Goal: Transaction & Acquisition: Obtain resource

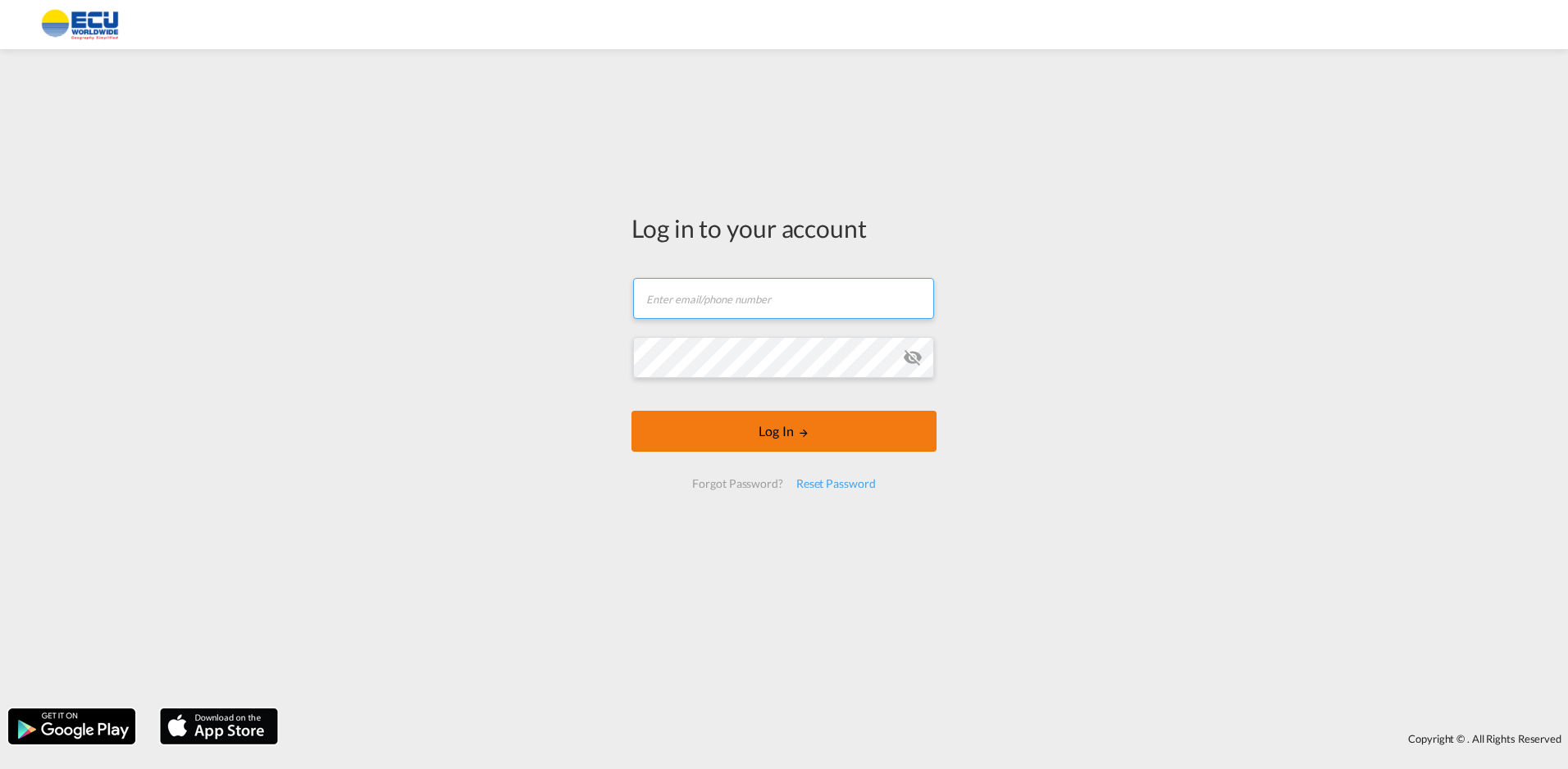
type input "[PERSON_NAME][EMAIL_ADDRESS][DOMAIN_NAME]"
click at [769, 423] on button "Log In" at bounding box center [783, 431] width 305 height 41
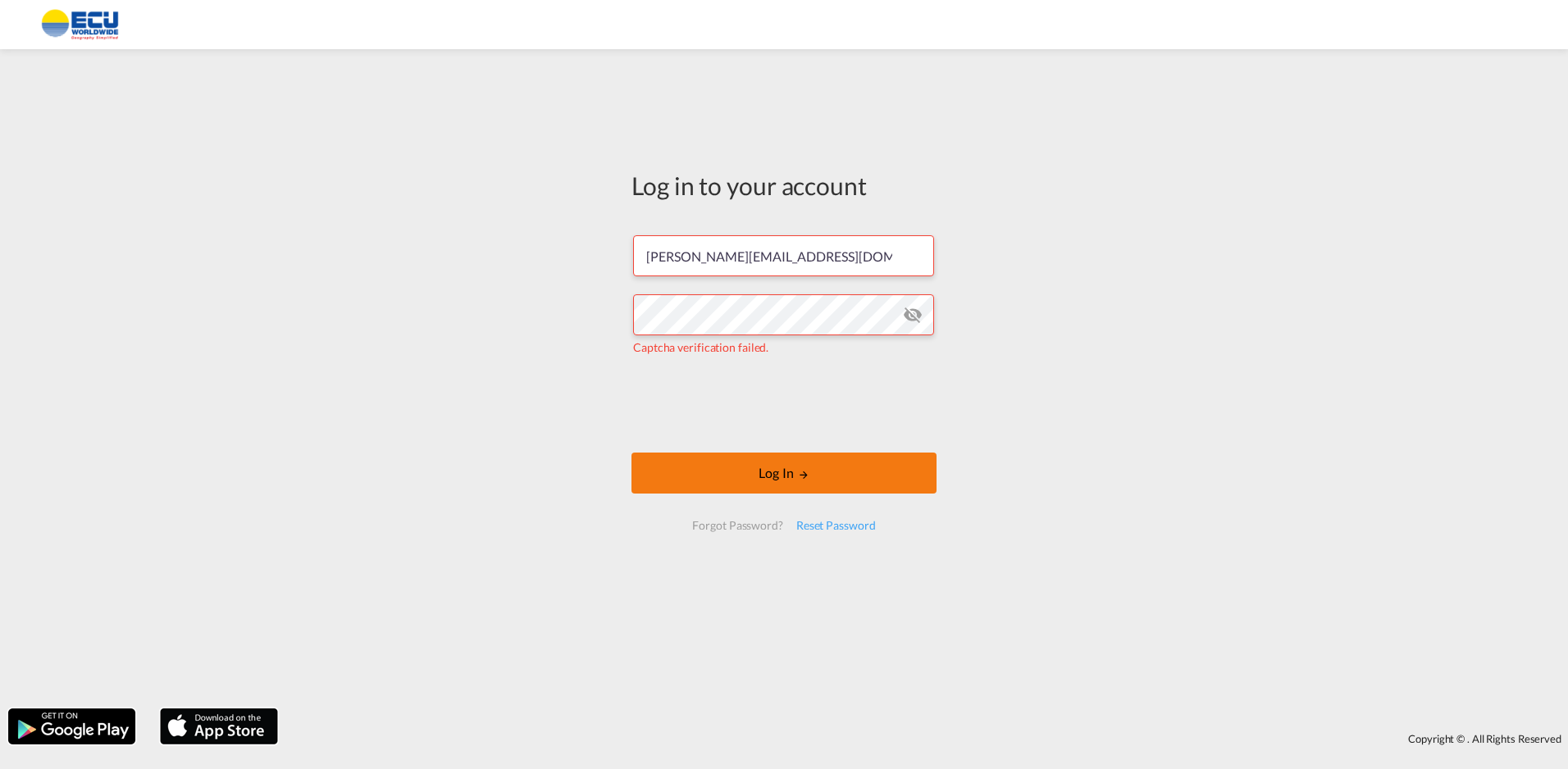
click at [849, 475] on button "Log In" at bounding box center [783, 472] width 305 height 41
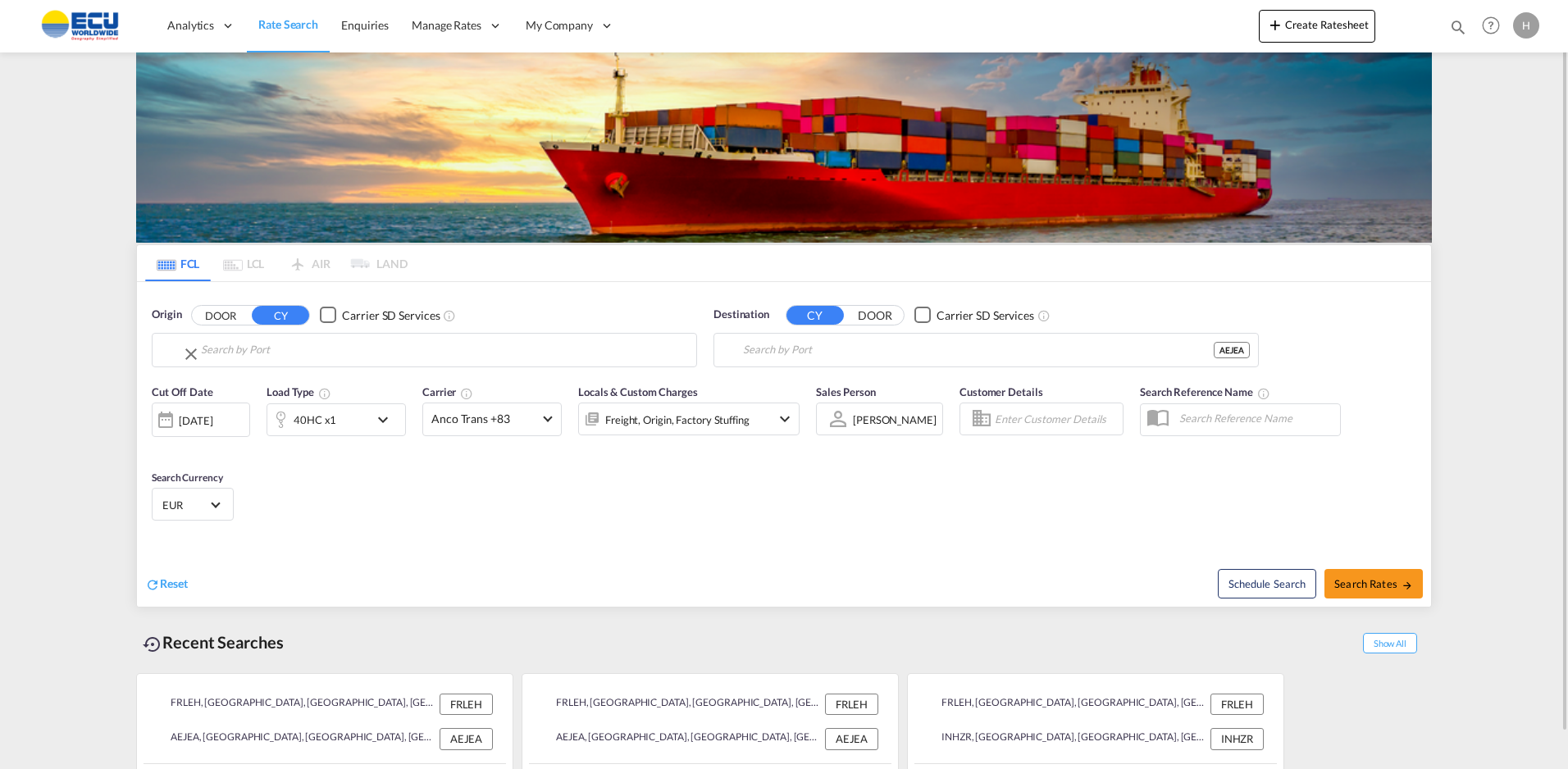
type input "[GEOGRAPHIC_DATA], [GEOGRAPHIC_DATA]"
click at [442, 354] on input "[GEOGRAPHIC_DATA], [GEOGRAPHIC_DATA]" at bounding box center [435, 350] width 506 height 24
drag, startPoint x: 240, startPoint y: 388, endPoint x: 283, endPoint y: 384, distance: 43.2
click at [241, 388] on div "Fos-sur-Mer [GEOGRAPHIC_DATA] FRFOS" at bounding box center [317, 395] width 328 height 49
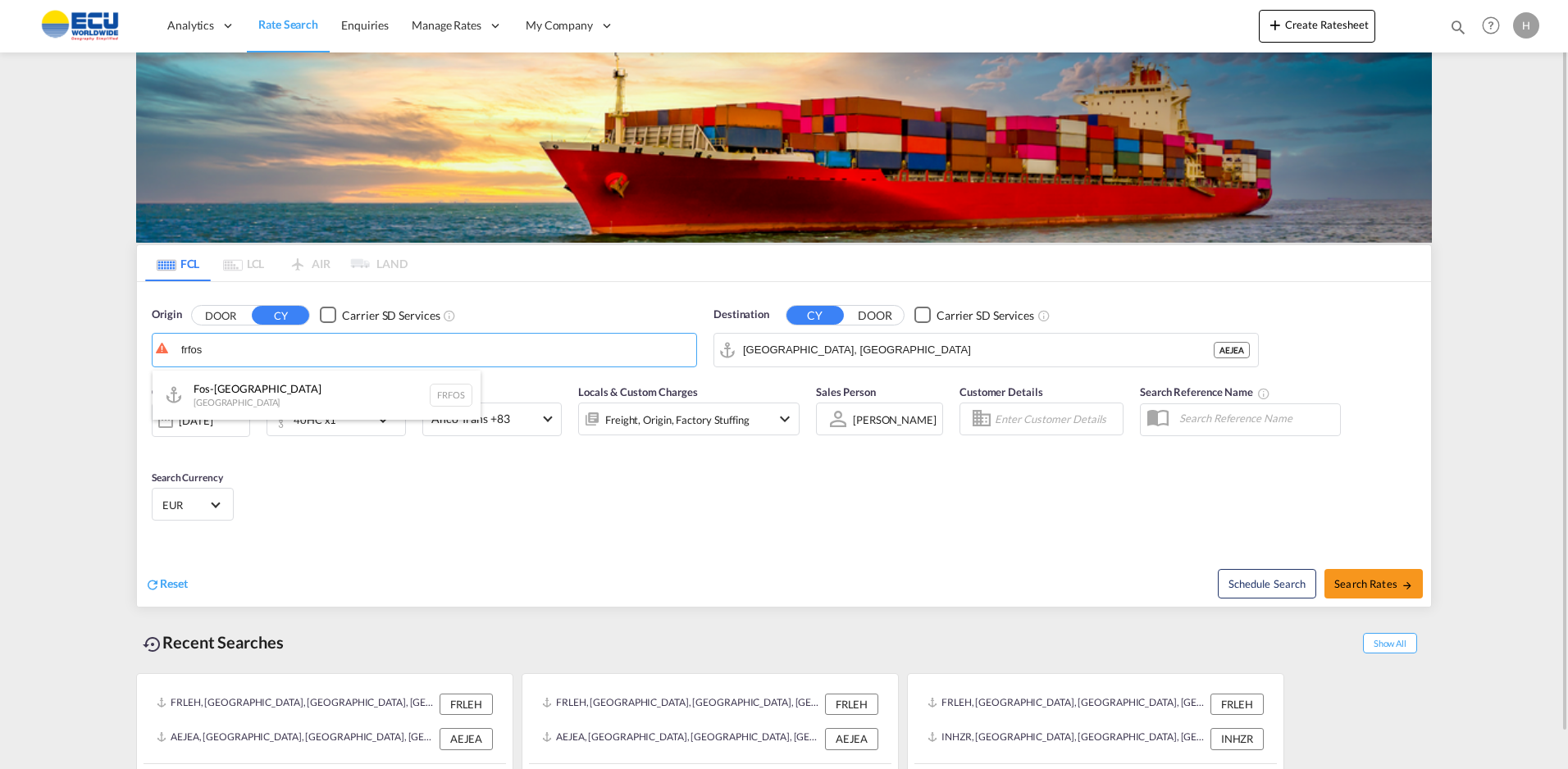
type input "Fos-[GEOGRAPHIC_DATA], [GEOGRAPHIC_DATA]"
click at [822, 342] on input "[GEOGRAPHIC_DATA], [GEOGRAPHIC_DATA]" at bounding box center [978, 350] width 471 height 24
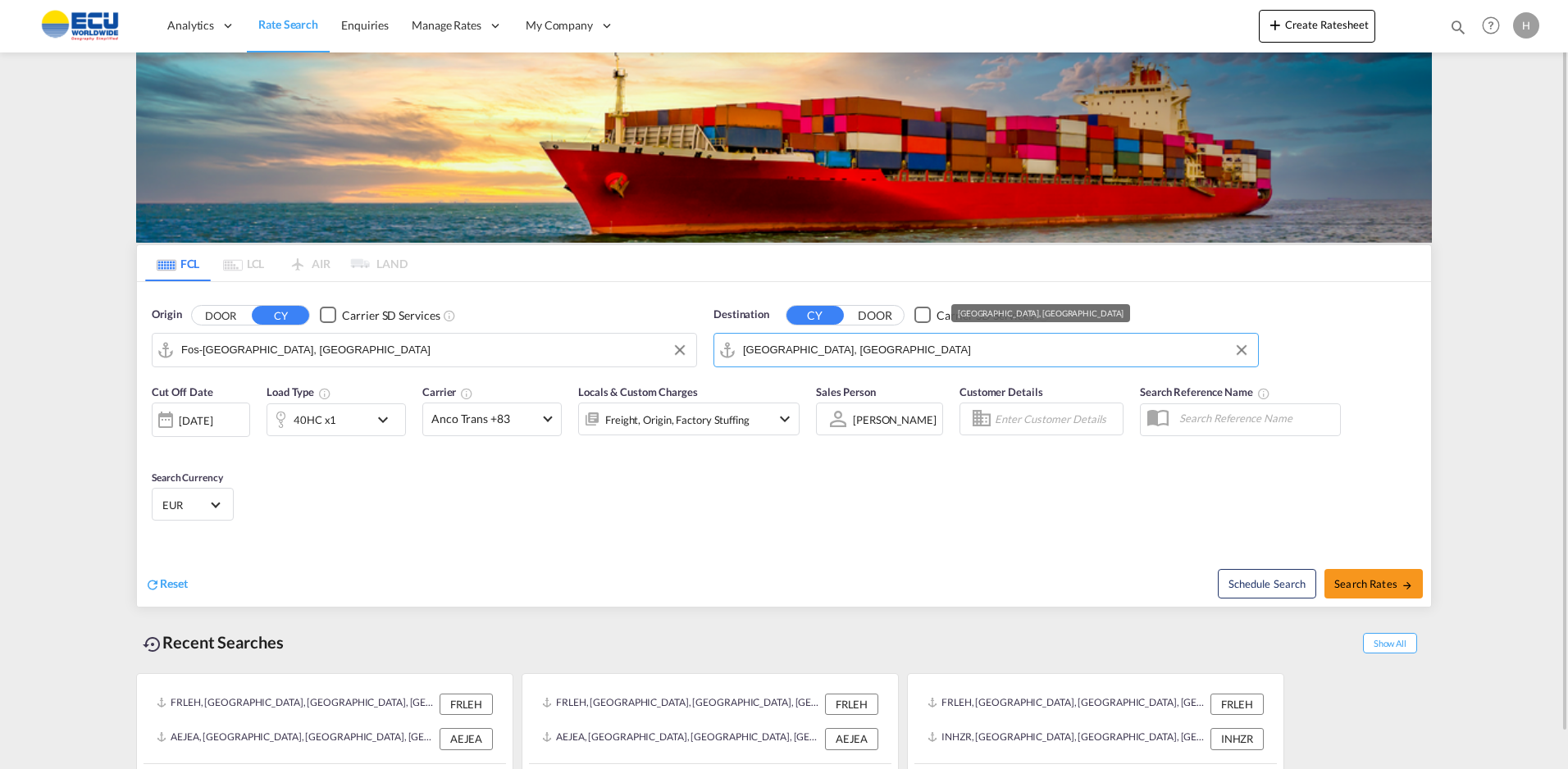
type input "y"
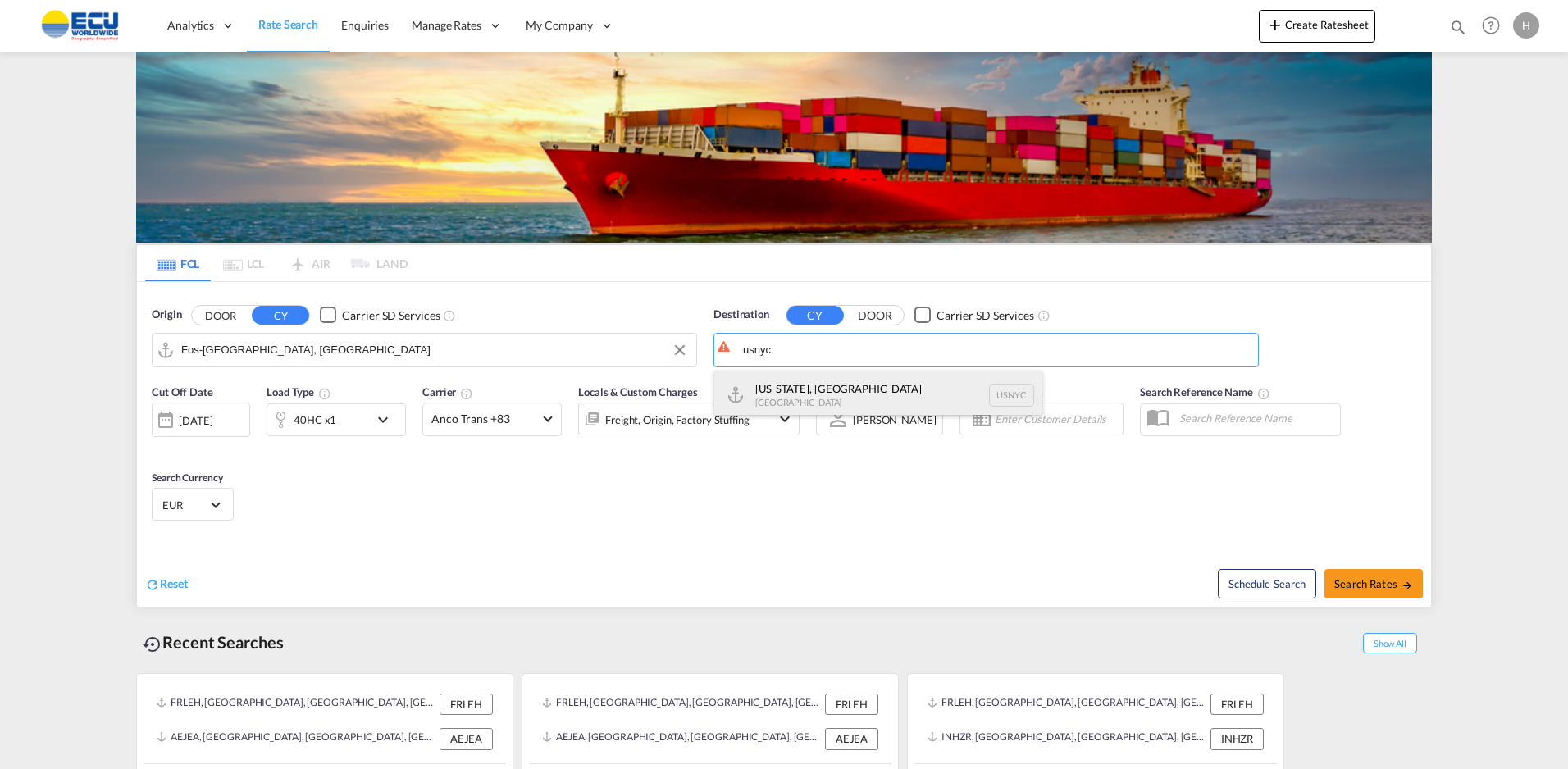
click at [825, 395] on div "[US_STATE], [GEOGRAPHIC_DATA] [GEOGRAPHIC_DATA] USNYC" at bounding box center [878, 395] width 328 height 49
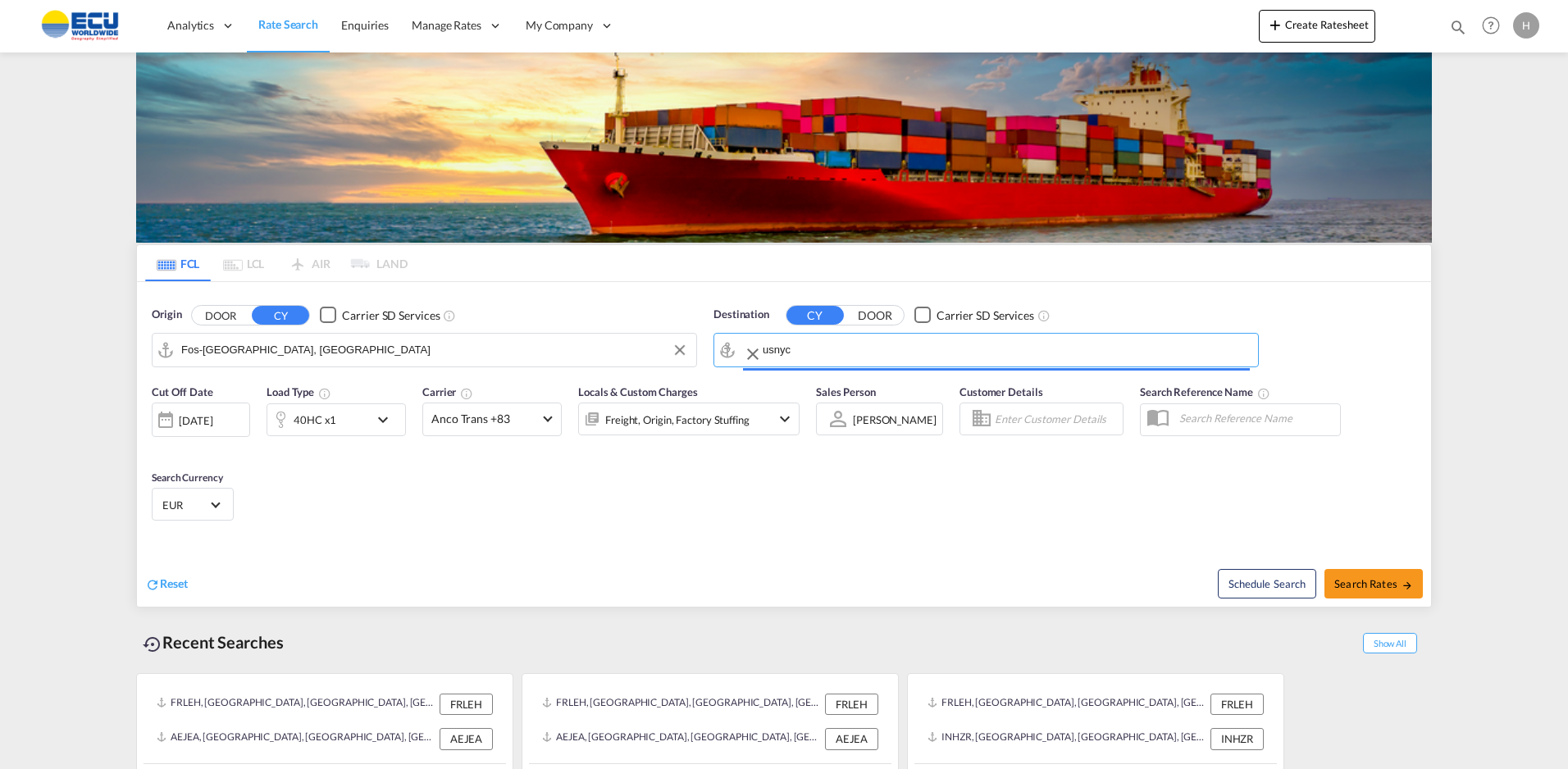
type input "[US_STATE], [GEOGRAPHIC_DATA], USNYC"
click at [354, 419] on div "40HC x1" at bounding box center [318, 420] width 101 height 33
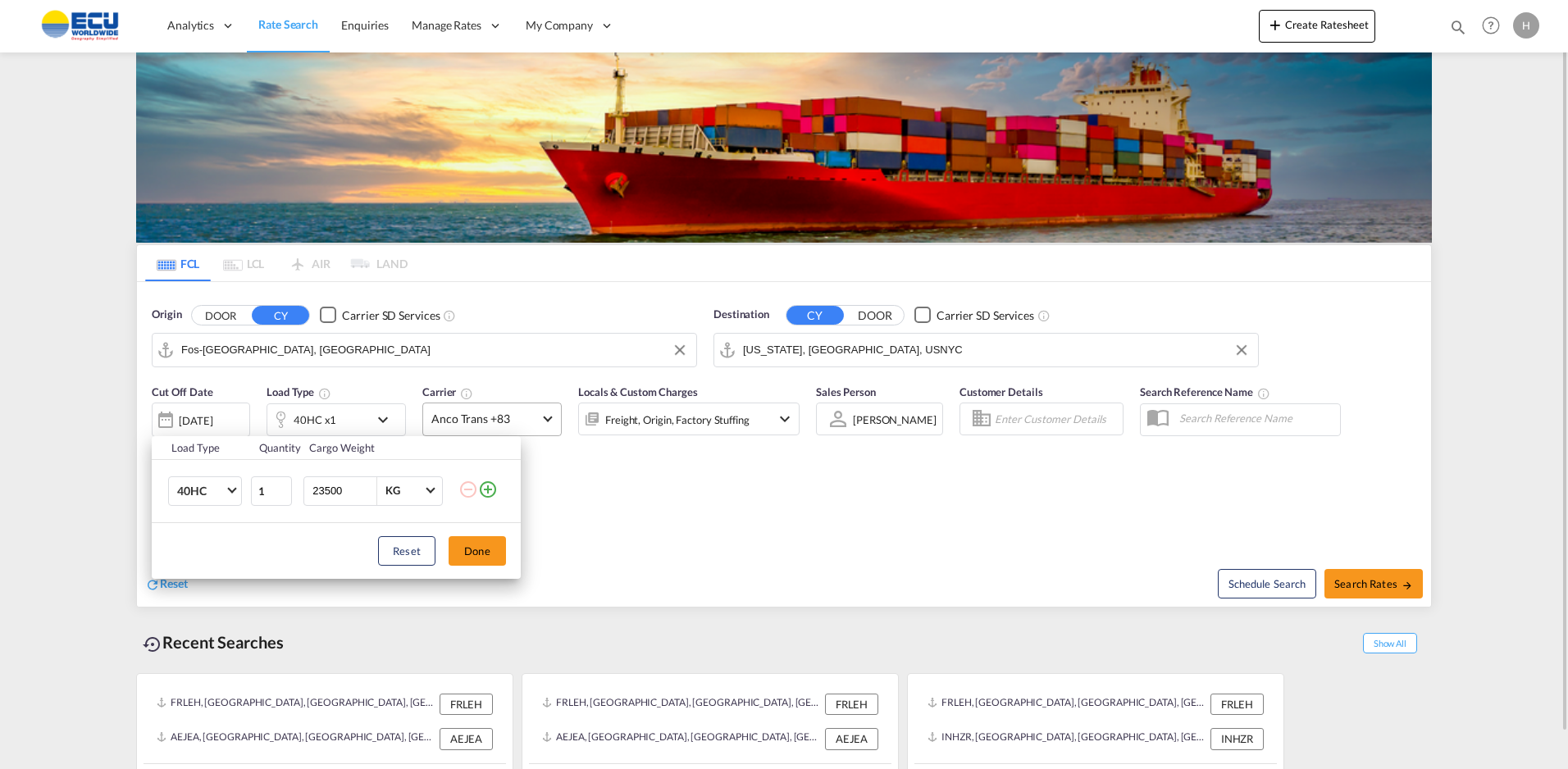
click at [479, 420] on div "Load Type Quantity Cargo Weight 40HC 20GP 40GP 40HC 45HC 20RE 40RE 40HR 20OT 40…" at bounding box center [784, 384] width 1568 height 769
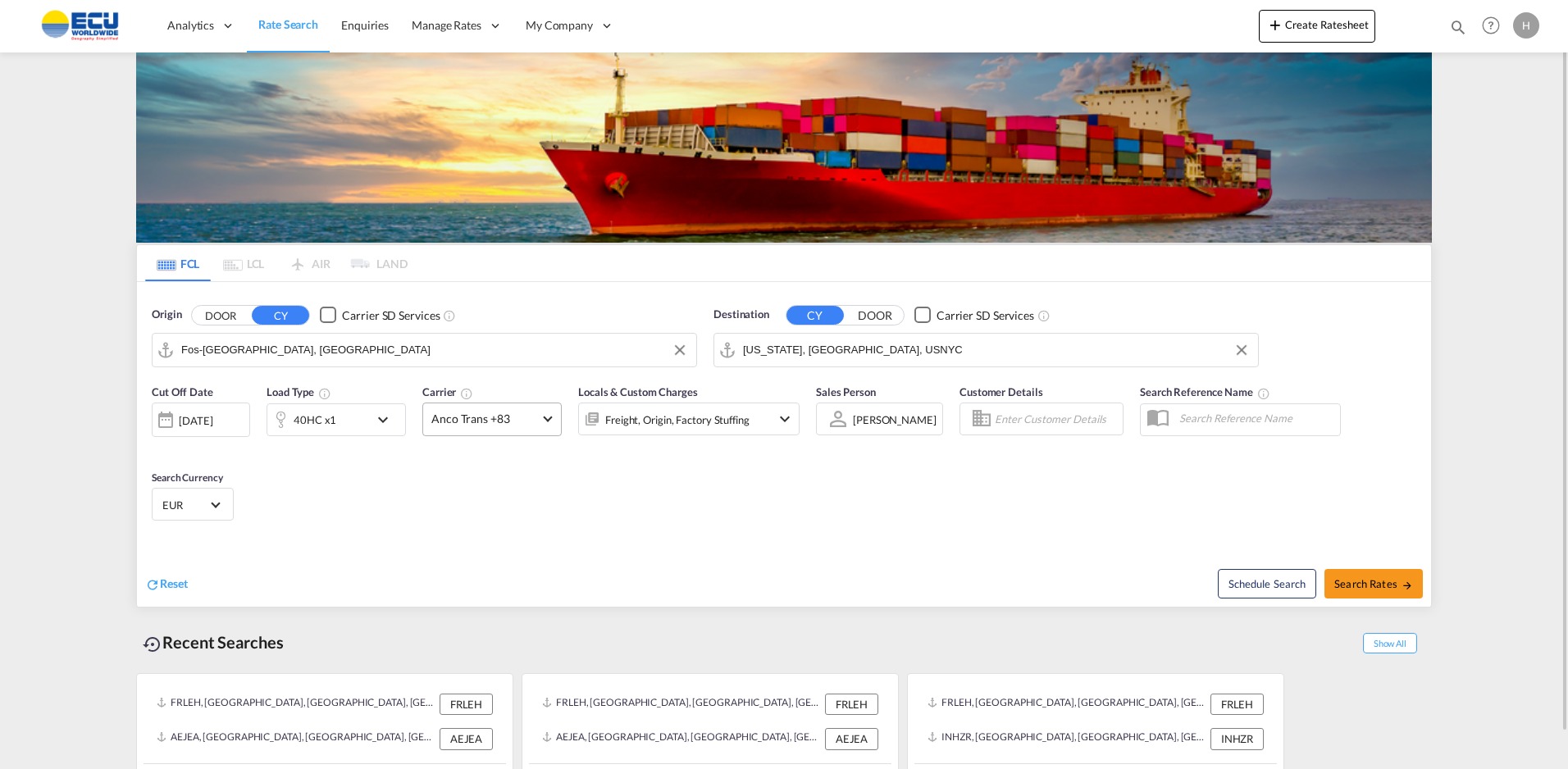
click at [494, 419] on span "Anco Trans +83" at bounding box center [485, 419] width 107 height 17
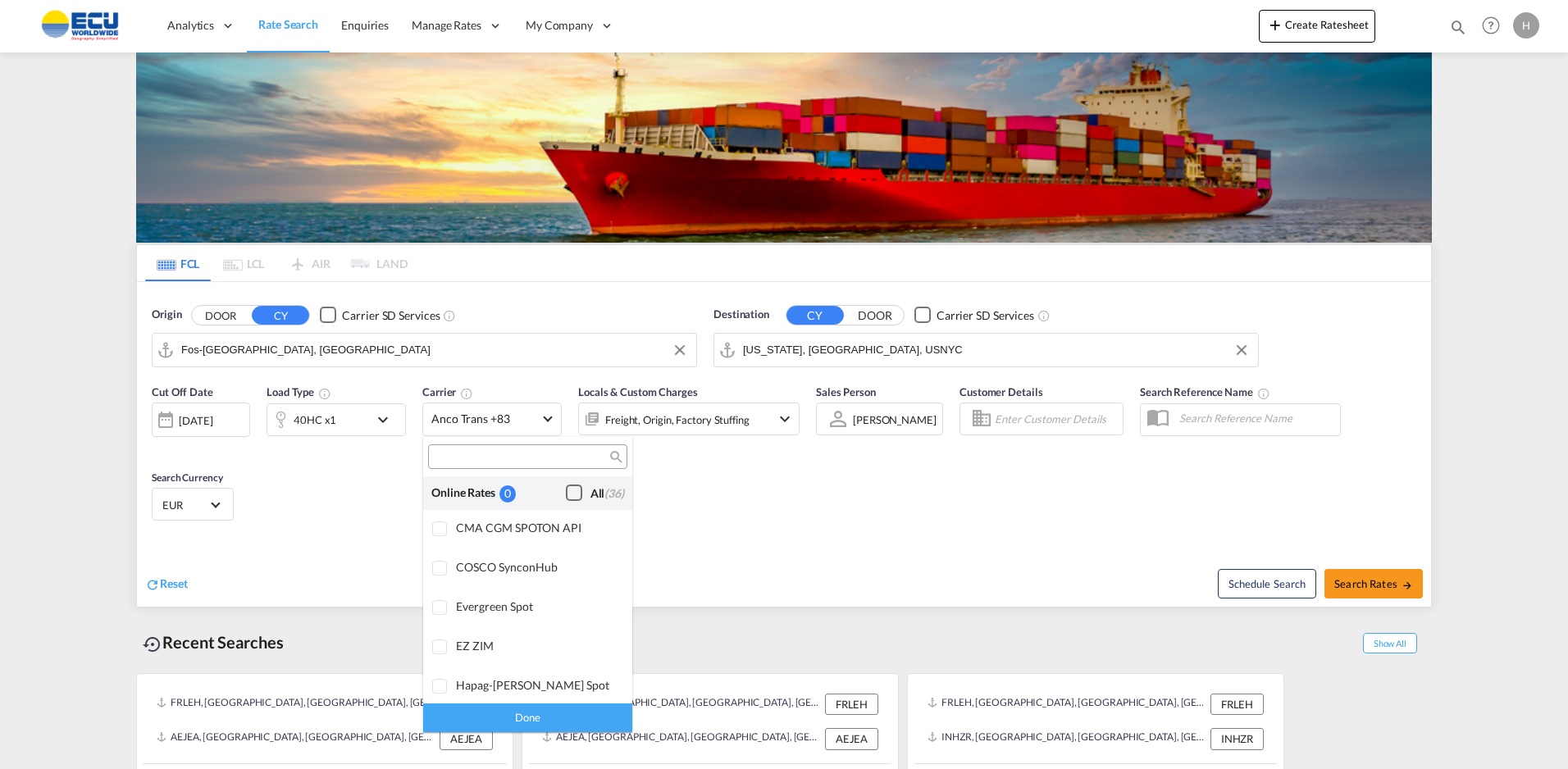
click at [590, 491] on div "All (36)" at bounding box center [607, 493] width 34 height 17
click at [575, 716] on div "Done" at bounding box center [528, 718] width 210 height 29
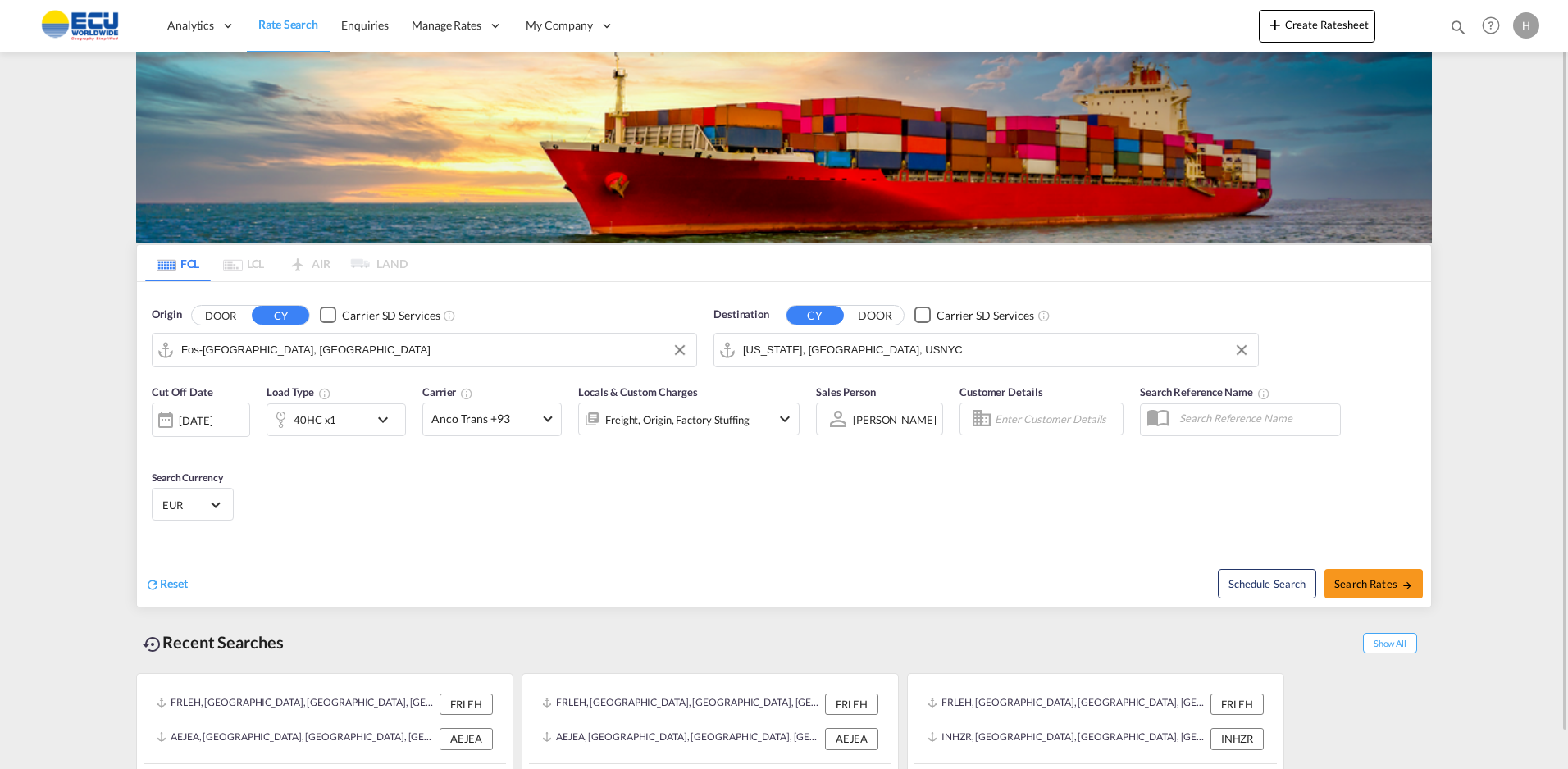
click at [727, 415] on div "Freight, Origin, Factory Stuffing" at bounding box center [677, 420] width 144 height 23
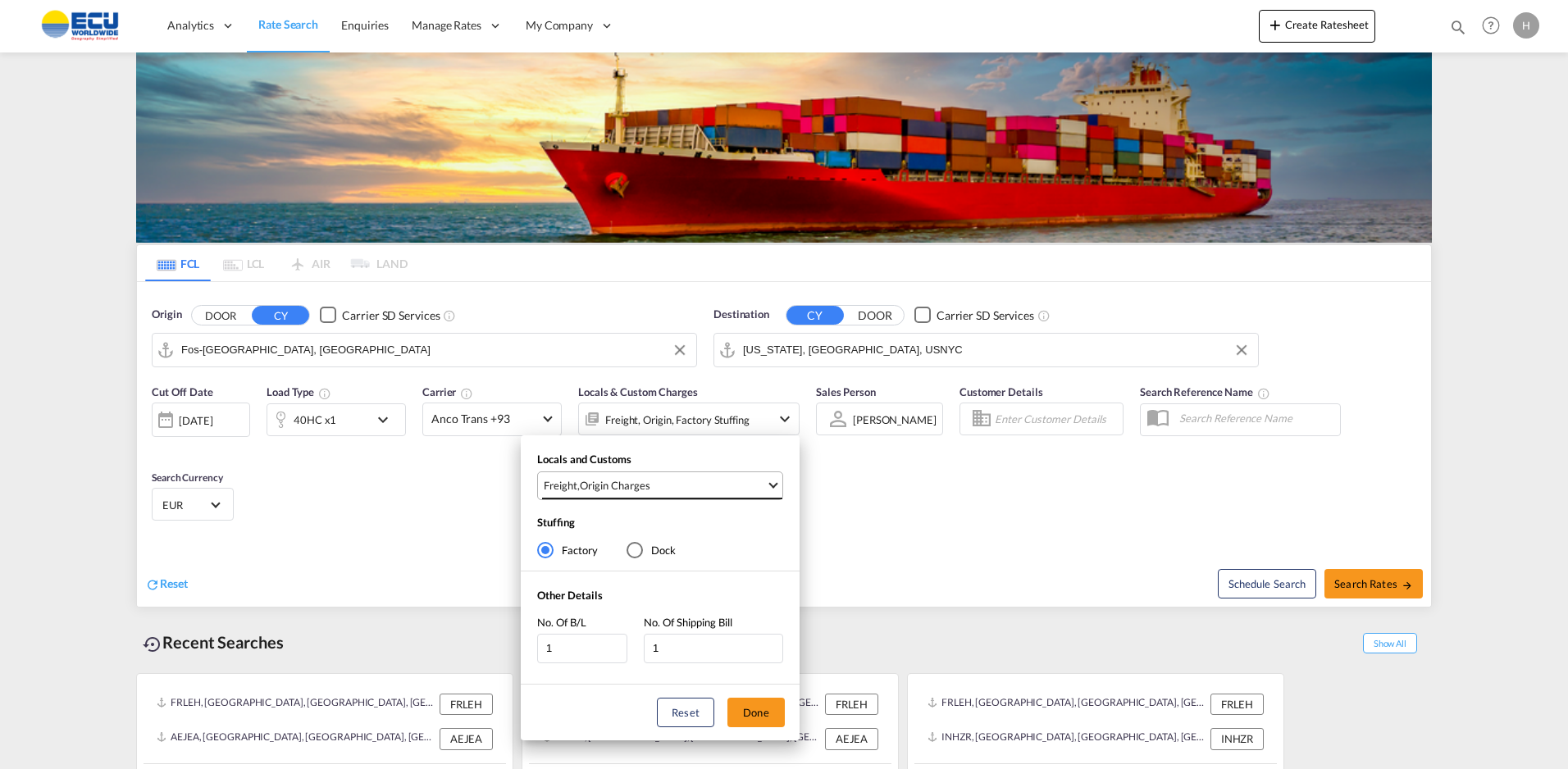
click at [736, 483] on span "Freight , Origin Charges" at bounding box center [655, 485] width 223 height 15
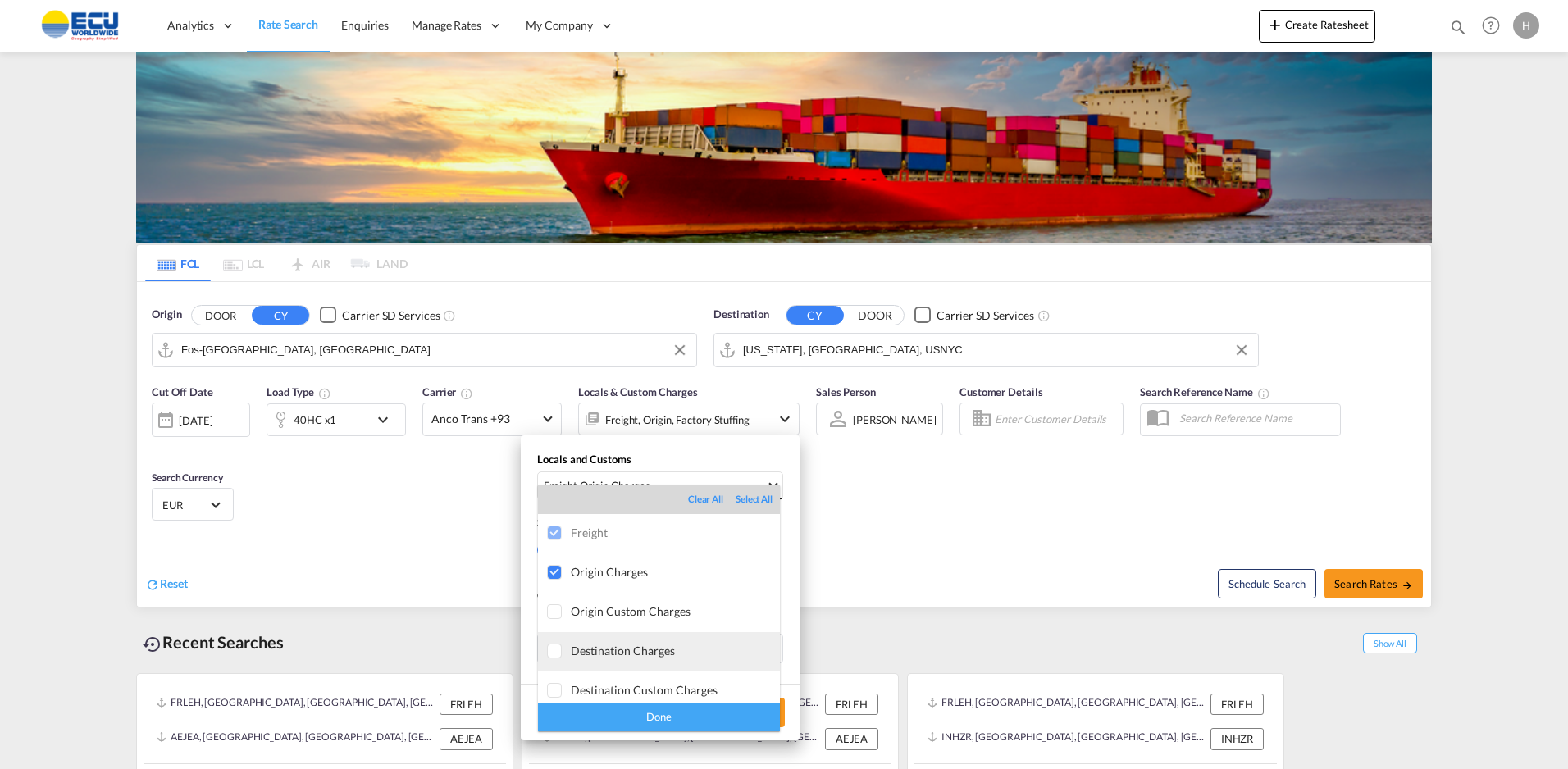
scroll to position [87, 0]
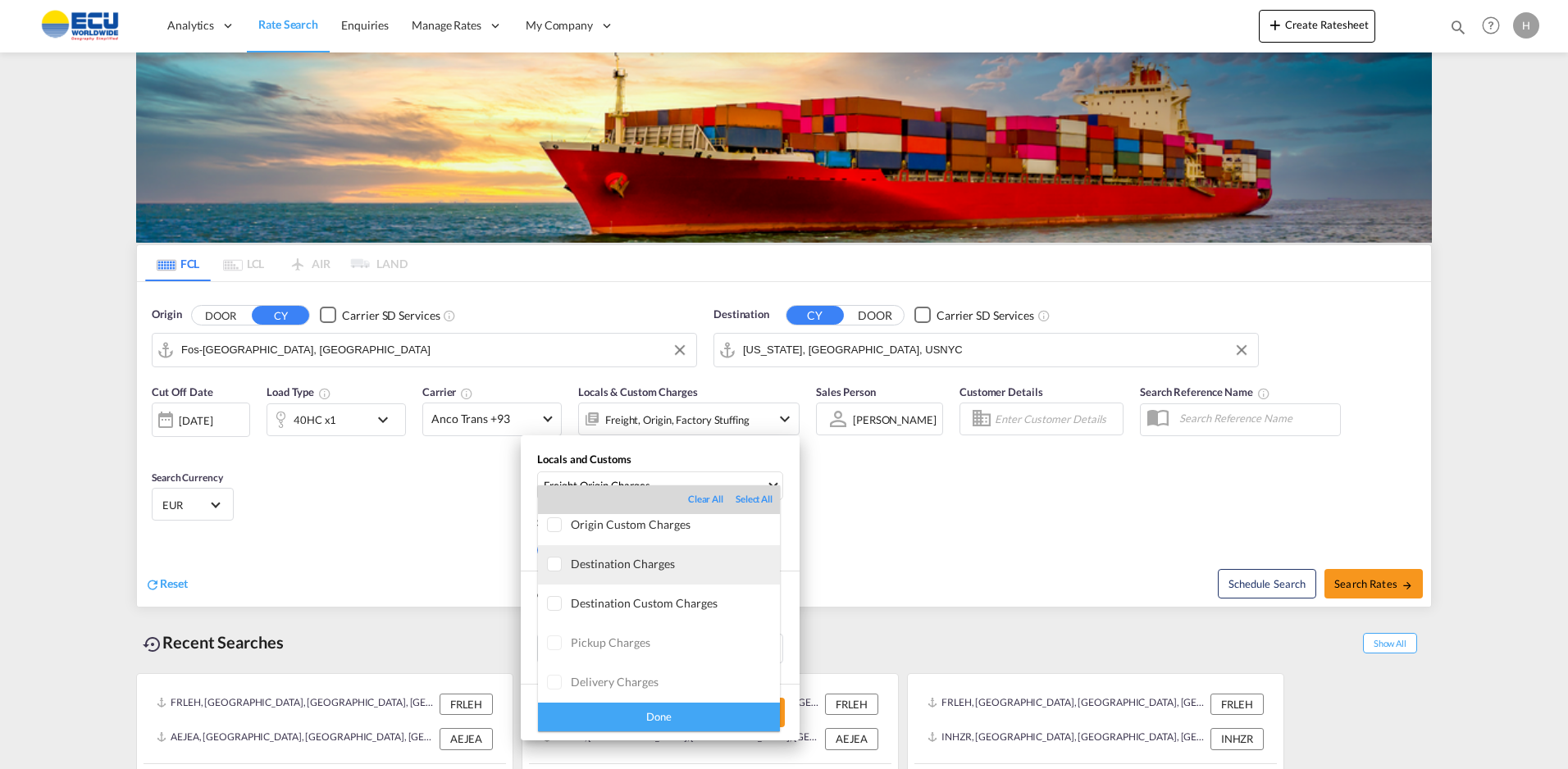
click at [609, 567] on div "Destination Charges" at bounding box center [676, 564] width 210 height 14
click at [693, 716] on div "Done" at bounding box center [658, 717] width 242 height 29
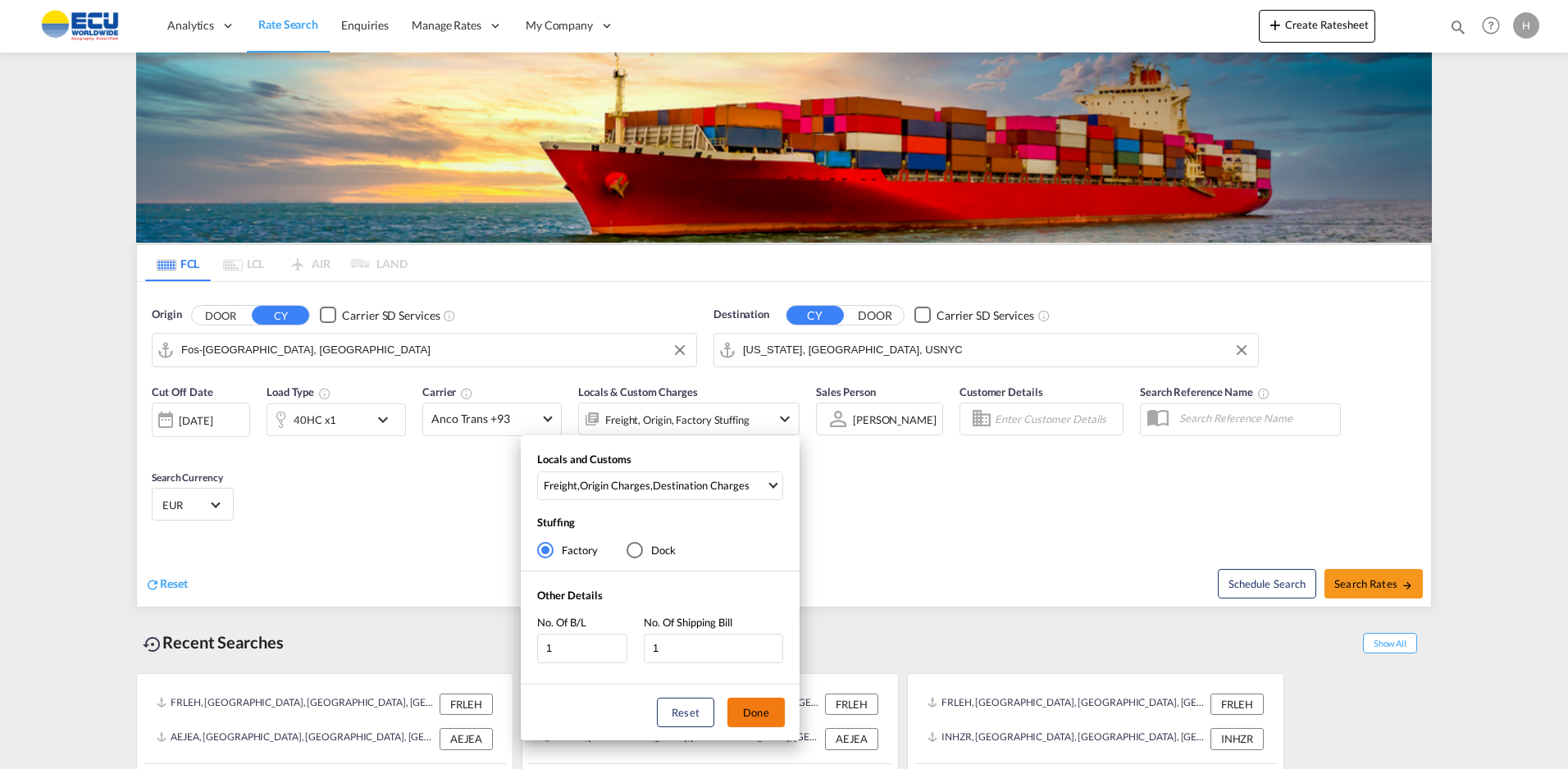
click at [749, 707] on button "Done" at bounding box center [756, 712] width 58 height 30
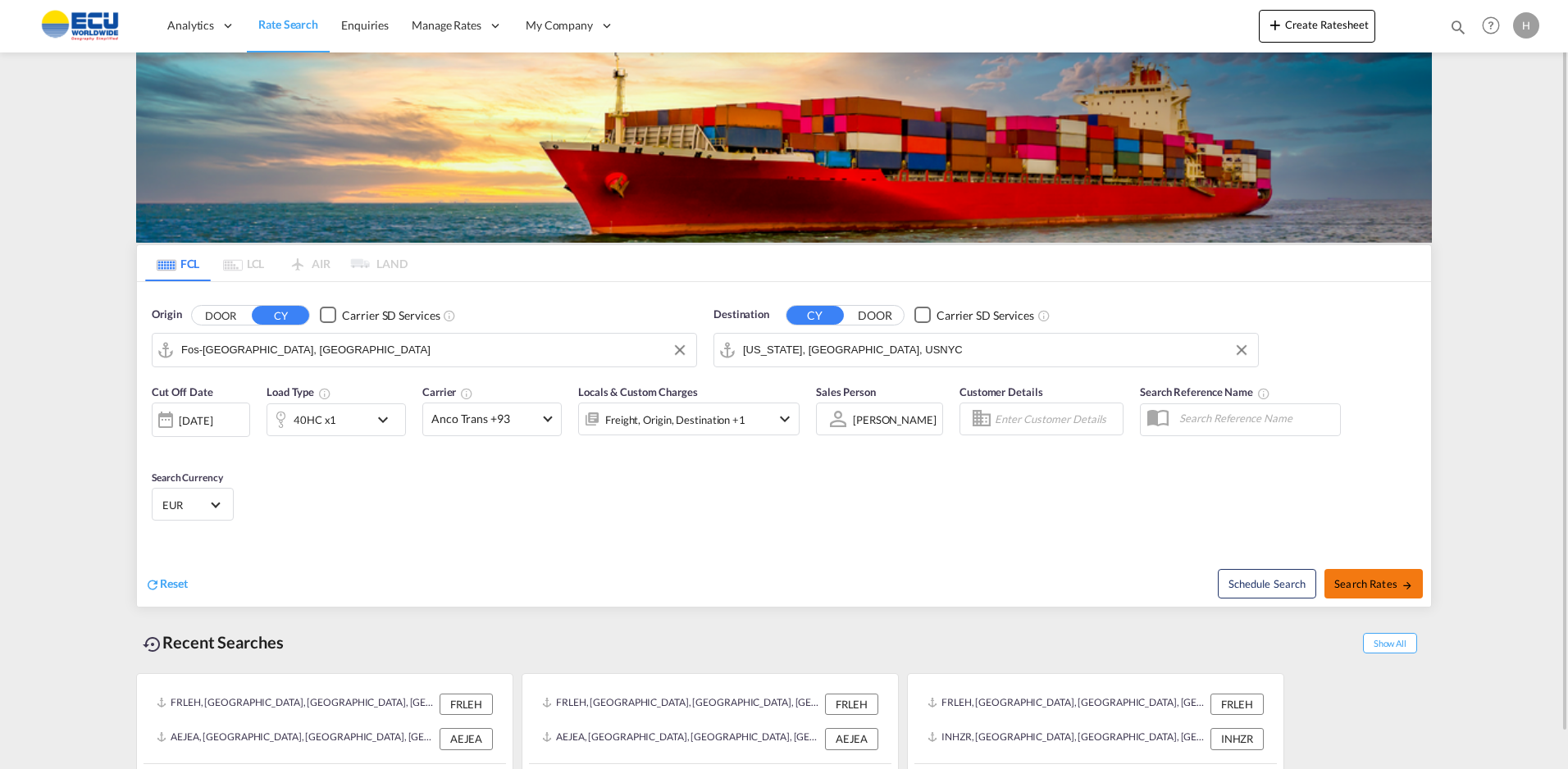
click at [1399, 581] on span "Search Rates" at bounding box center [1373, 583] width 79 height 13
type input "FRFOS to USNYC / [DATE]"
